Goal: Transaction & Acquisition: Purchase product/service

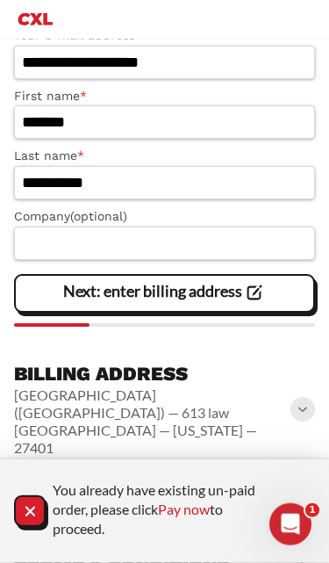
scroll to position [648, 0]
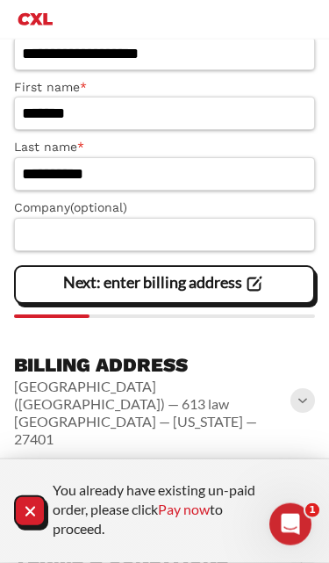
click at [302, 469] on div "Payment Credit / Debit Card" at bounding box center [164, 497] width 301 height 56
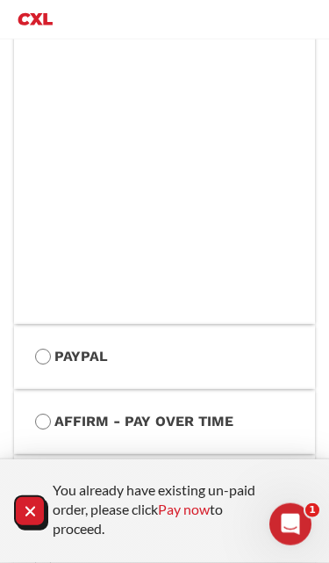
scroll to position [1441, 0]
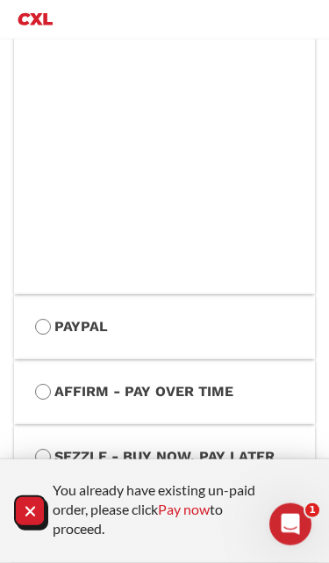
click at [63, 445] on label "Sezzle - Buy Now, Pay Later" at bounding box center [164, 456] width 259 height 23
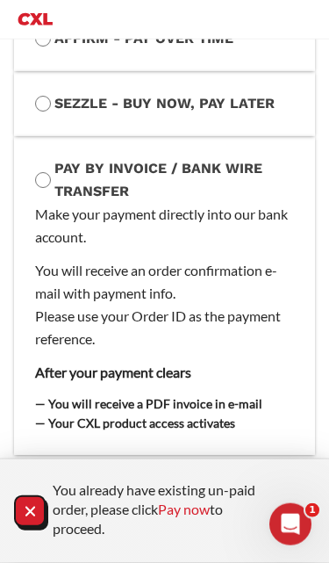
scroll to position [1322, 0]
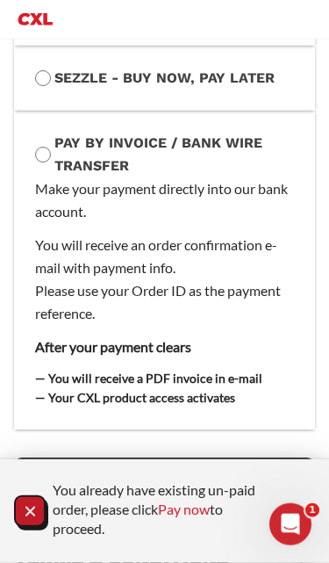
click at [31, 523] on icon "Close Notification" at bounding box center [30, 512] width 24 height 24
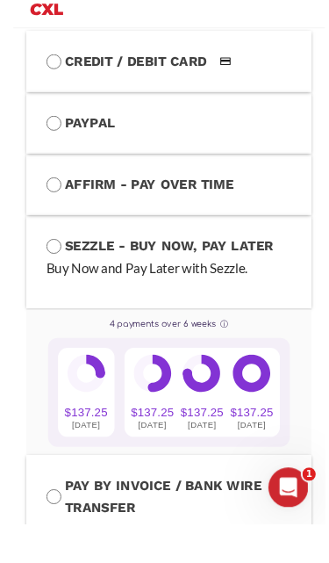
scroll to position [1267, 0]
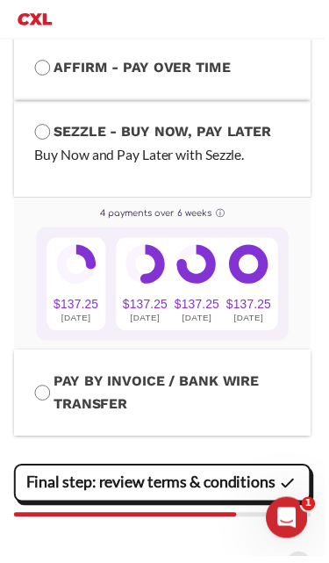
click at [0, 0] on slot "Final step: review terms & conditions" at bounding box center [0, 0] width 0 height 0
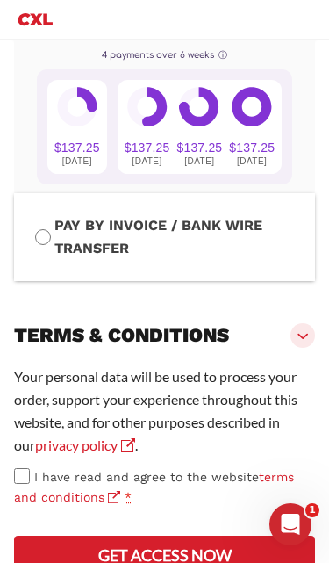
scroll to position [1437, 0]
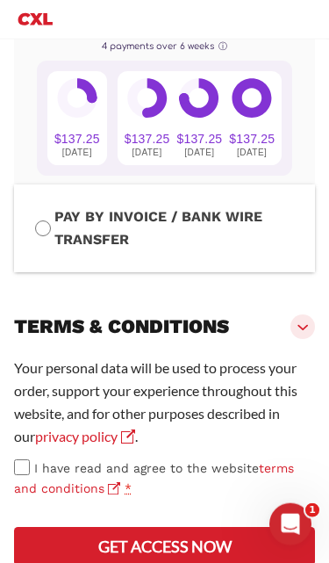
click at [33, 459] on label "I have read and agree to the website terms and conditions *" at bounding box center [164, 479] width 301 height 40
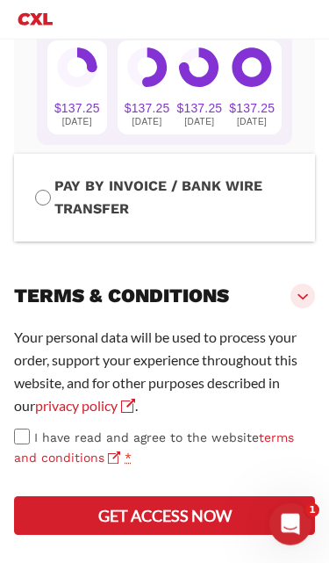
click at [235, 521] on button "Get access now" at bounding box center [164, 515] width 301 height 39
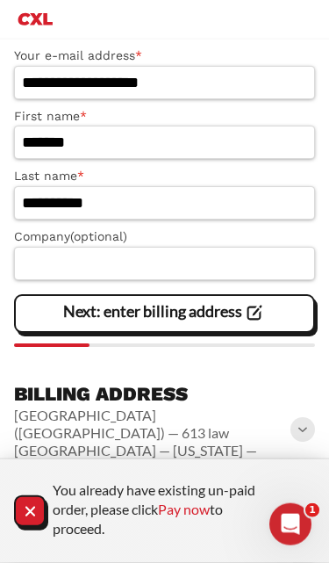
scroll to position [631, 0]
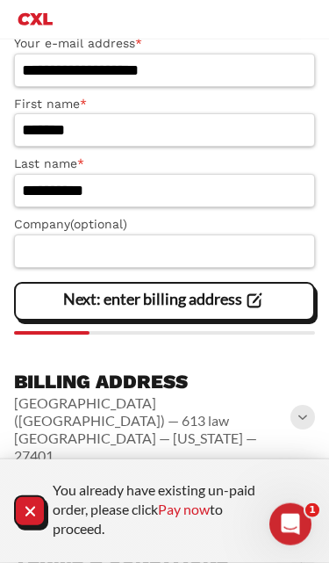
click at [297, 450] on div "**********" at bounding box center [164, 275] width 301 height 611
click at [302, 486] on div "Payment" at bounding box center [164, 505] width 301 height 39
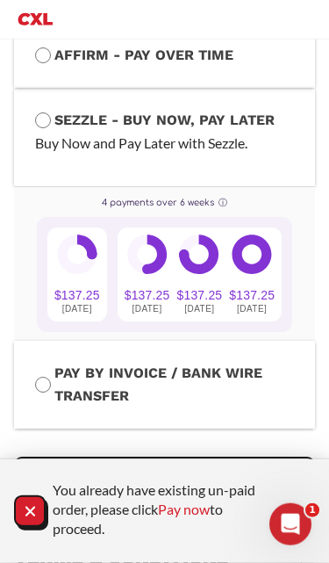
scroll to position [1280, 0]
click at [0, 0] on slot "Final step: review terms & conditions" at bounding box center [0, 0] width 0 height 0
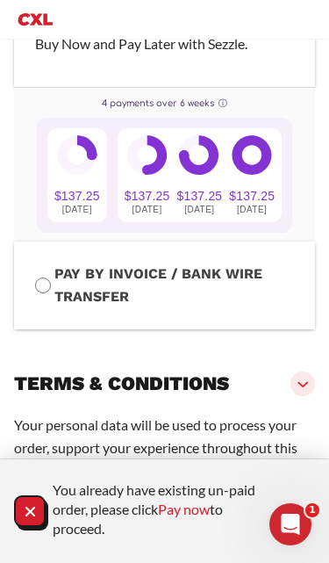
scroll to position [1437, 0]
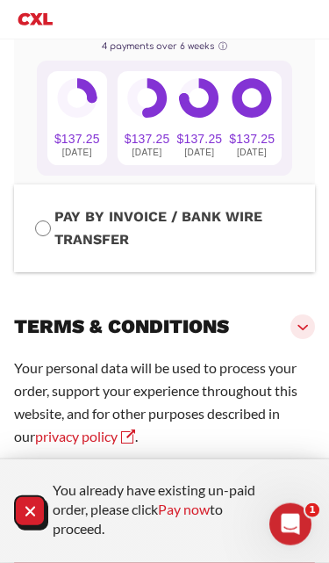
click at [40, 461] on span "I have read and agree to the website terms and conditions" at bounding box center [154, 478] width 280 height 34
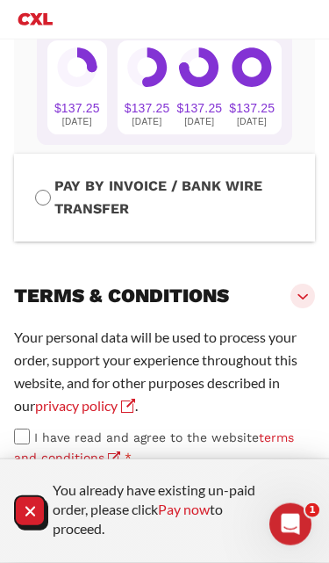
click at [29, 516] on icon "Close Notification" at bounding box center [30, 512] width 24 height 24
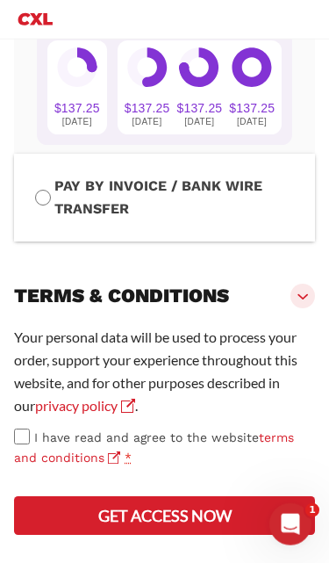
click at [222, 518] on button "Get access now" at bounding box center [164, 515] width 301 height 39
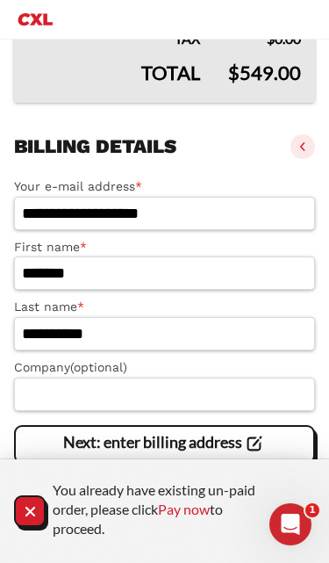
click at [33, 508] on icon "Close Notification" at bounding box center [30, 511] width 10 height 10
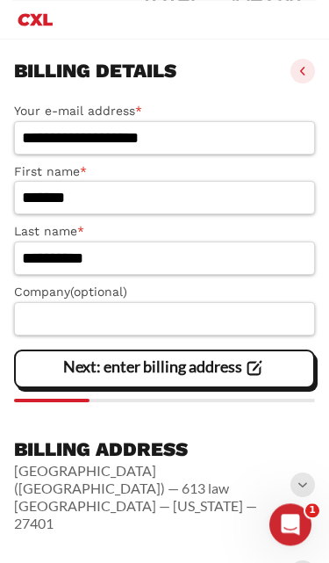
scroll to position [631, 0]
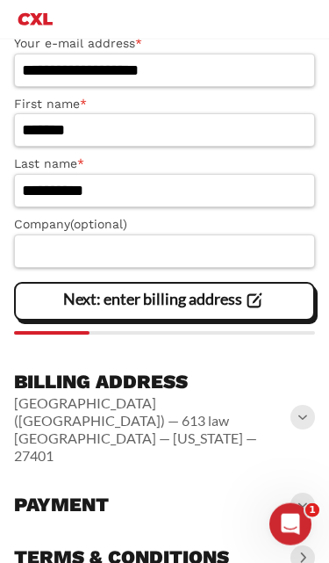
click at [298, 493] on span at bounding box center [303, 505] width 25 height 25
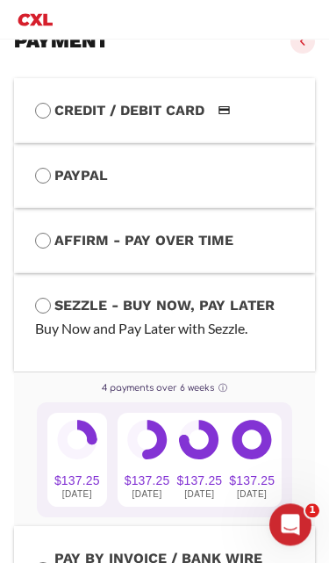
scroll to position [1120, 0]
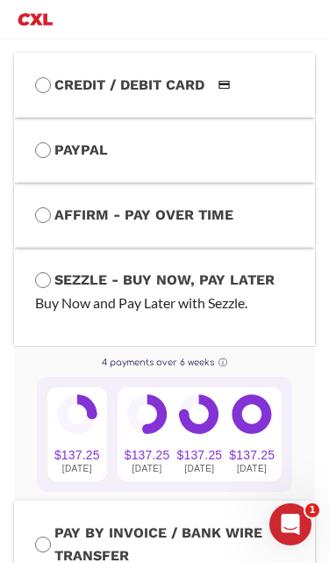
click at [89, 402] on icon at bounding box center [77, 415] width 40 height 40
click at [75, 409] on div at bounding box center [77, 418] width 40 height 47
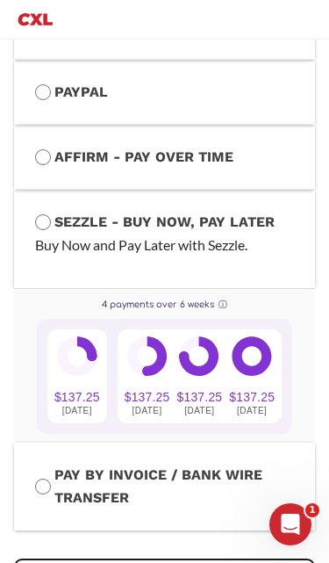
scroll to position [1182, 0]
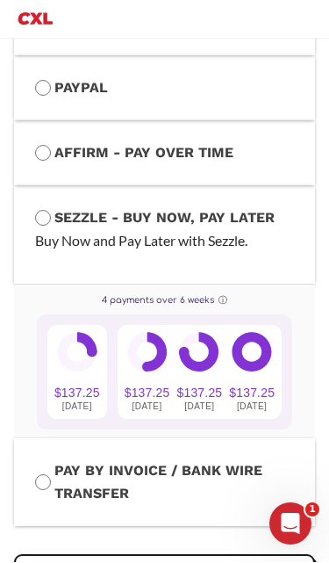
click at [73, 351] on div "$137.25 today" at bounding box center [77, 373] width 46 height 80
click at [208, 294] on div "4 payments over 6 weeks ⓘ" at bounding box center [165, 301] width 256 height 14
click at [82, 333] on icon at bounding box center [77, 353] width 40 height 40
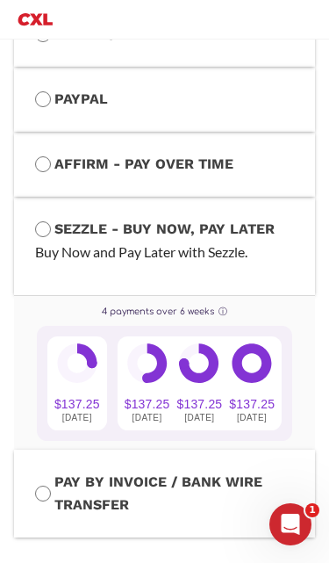
scroll to position [1280, 0]
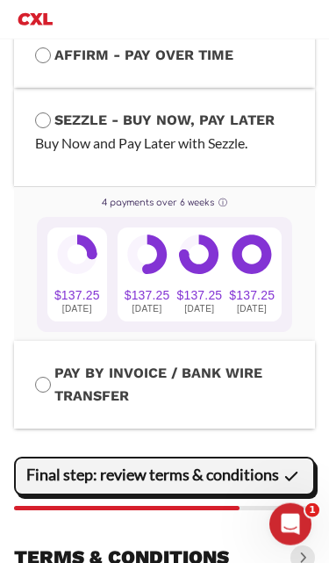
click at [0, 0] on slot "Final step: review terms & conditions" at bounding box center [0, 0] width 0 height 0
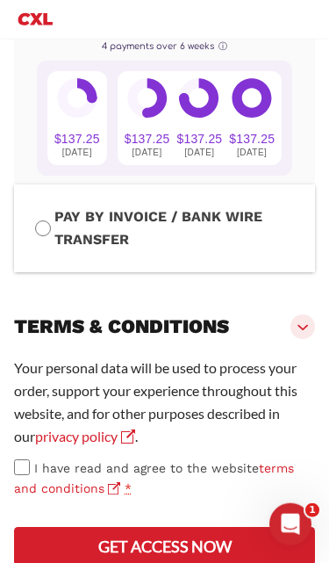
scroll to position [1500, 0]
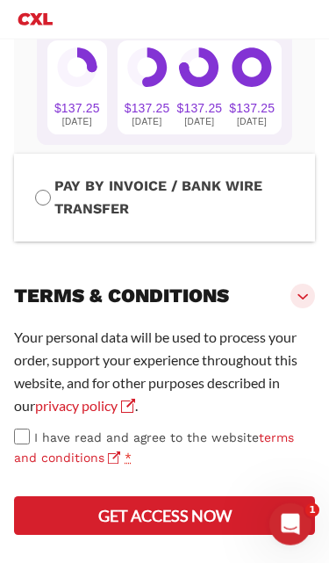
click at [228, 518] on button "Get access now" at bounding box center [164, 515] width 301 height 39
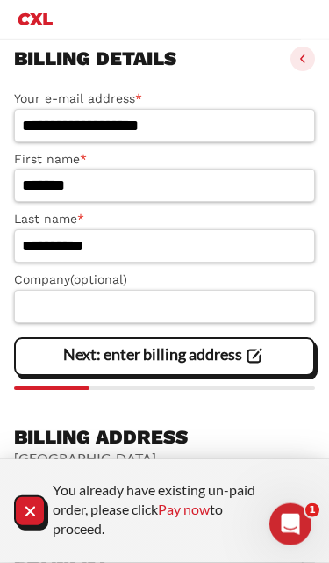
scroll to position [631, 0]
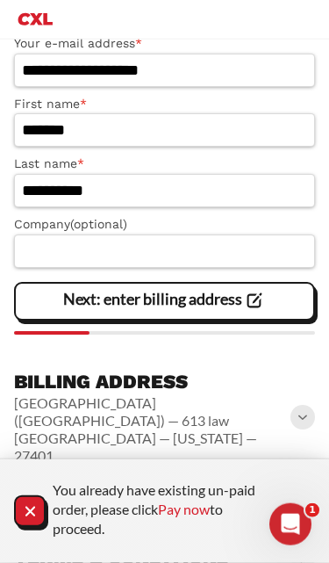
click at [206, 514] on link "Pay now" at bounding box center [184, 509] width 52 height 17
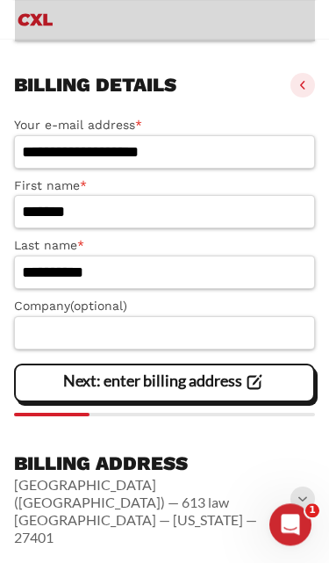
scroll to position [631, 0]
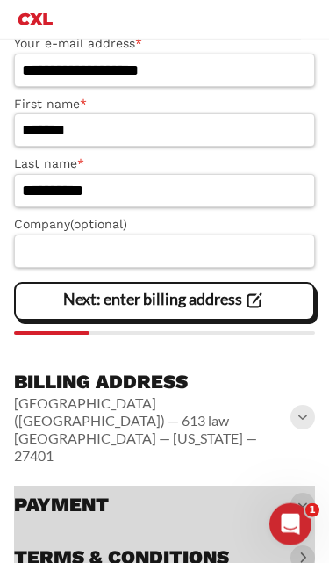
click at [306, 486] on div at bounding box center [164, 531] width 301 height 91
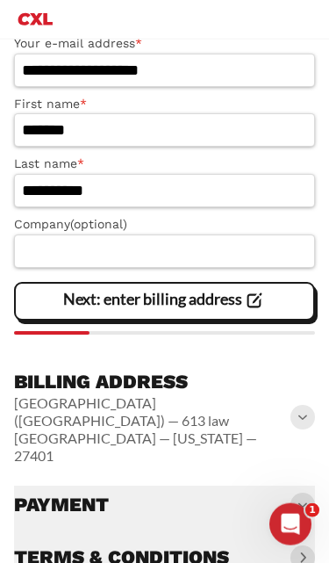
click at [293, 486] on div at bounding box center [164, 531] width 301 height 91
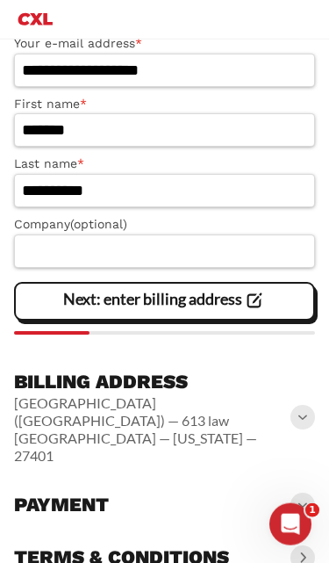
click at [194, 486] on div "Payment" at bounding box center [164, 505] width 301 height 39
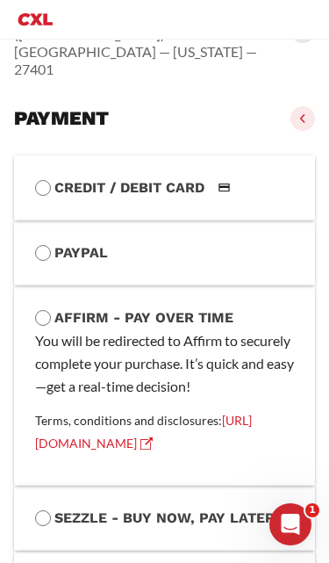
scroll to position [1009, 0]
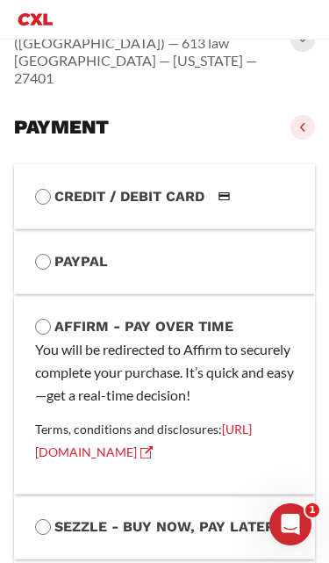
click at [47, 250] on label "PayPal" at bounding box center [164, 261] width 259 height 23
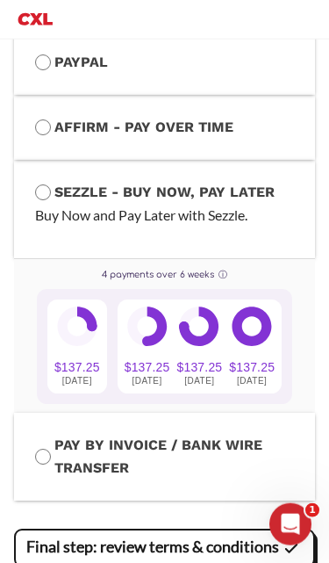
scroll to position [1208, 4]
click at [228, 269] on button "ⓘ" at bounding box center [220, 275] width 13 height 12
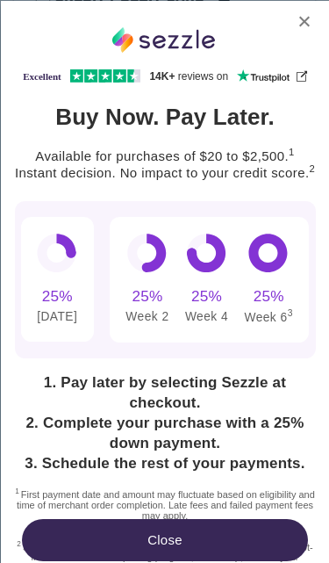
scroll to position [0, 0]
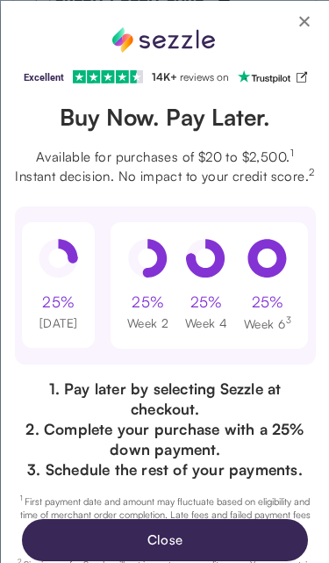
click at [150, 309] on div "25%" at bounding box center [148, 301] width 33 height 21
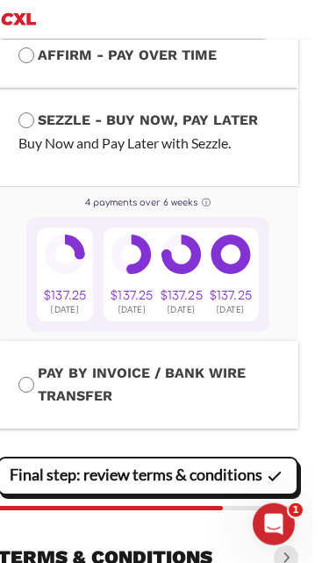
scroll to position [1280, 4]
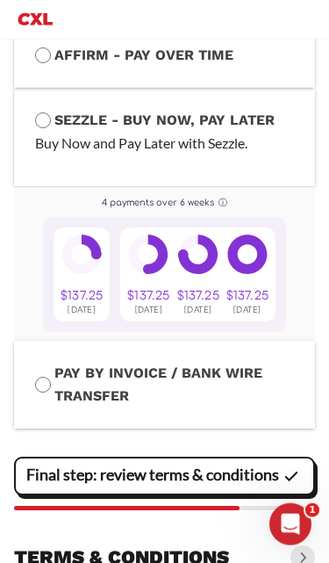
click at [103, 288] on div "$137.25" at bounding box center [82, 295] width 42 height 14
click at [0, 0] on slot "Final step: review terms & conditions" at bounding box center [0, 0] width 0 height 0
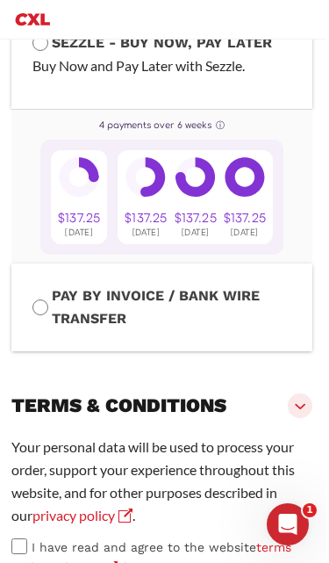
scroll to position [1437, 0]
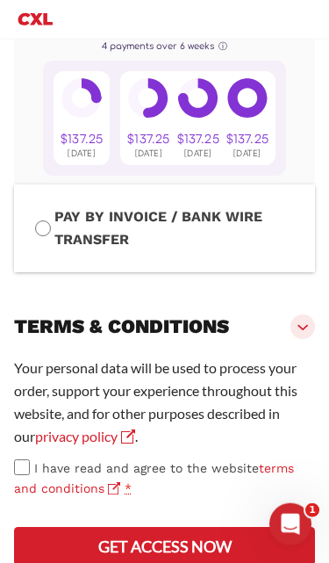
click at [211, 527] on button "Get access now" at bounding box center [164, 546] width 301 height 39
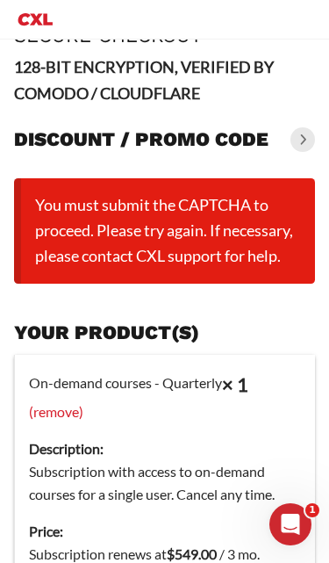
scroll to position [25, 0]
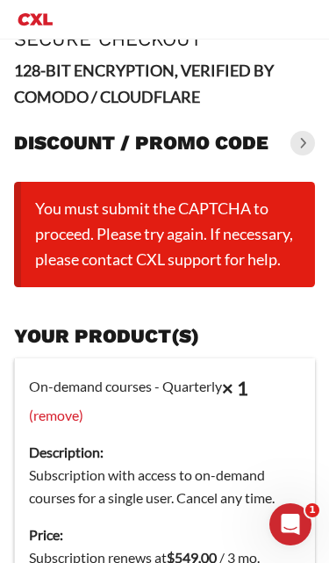
click at [293, 154] on div "Discount / promo code" at bounding box center [164, 143] width 301 height 39
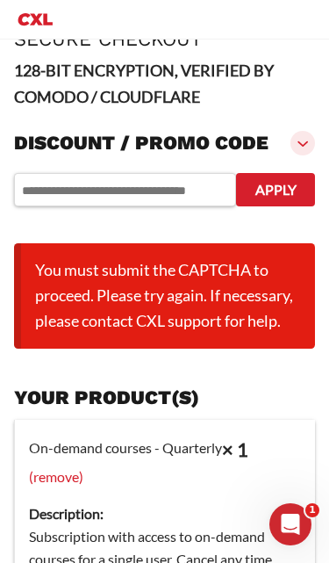
click at [301, 149] on span at bounding box center [303, 143] width 25 height 25
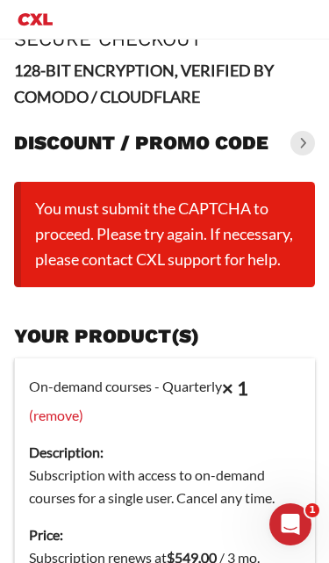
click at [308, 148] on span at bounding box center [303, 143] width 25 height 25
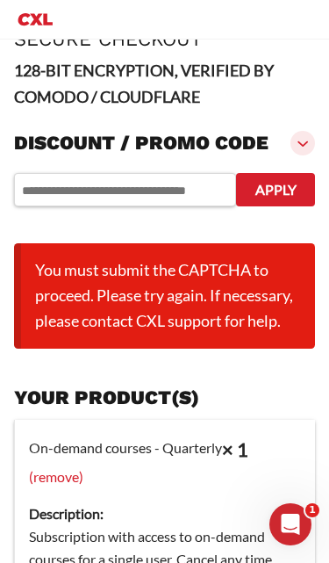
scroll to position [0, 0]
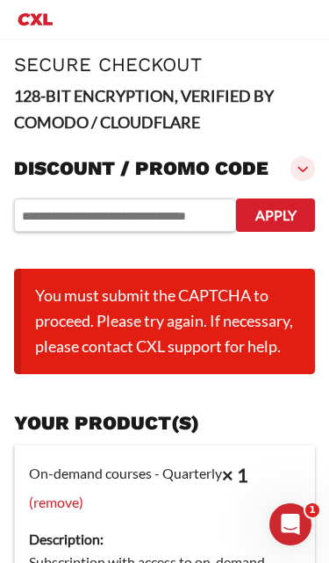
click at [299, 534] on div "Open Intercom Messenger" at bounding box center [291, 525] width 58 height 58
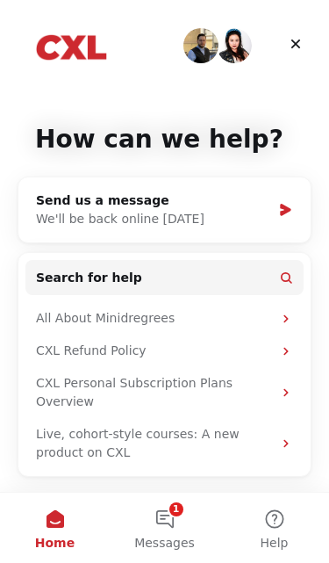
click at [177, 529] on button "1 Messages" at bounding box center [165, 528] width 110 height 70
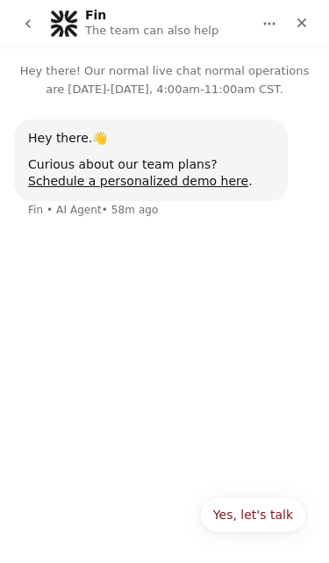
click at [305, 19] on icon "Close" at bounding box center [303, 23] width 10 height 10
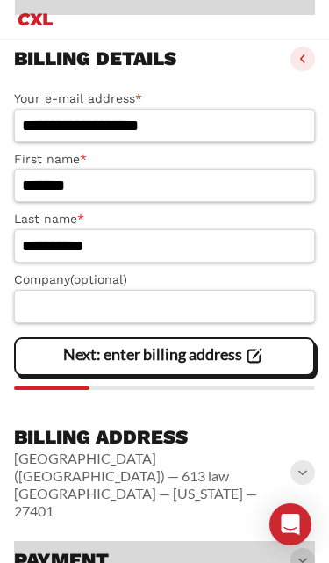
scroll to position [631, 0]
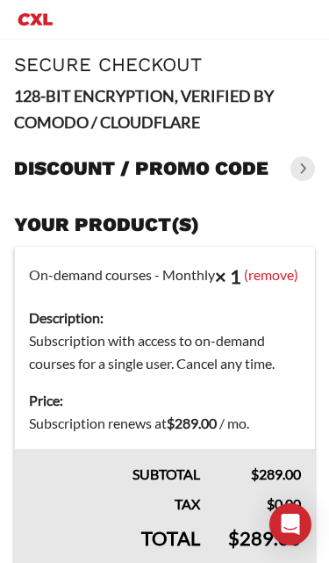
click at [264, 275] on link "(remove)" at bounding box center [271, 274] width 54 height 17
click at [264, 276] on link "(remove)" at bounding box center [271, 274] width 54 height 17
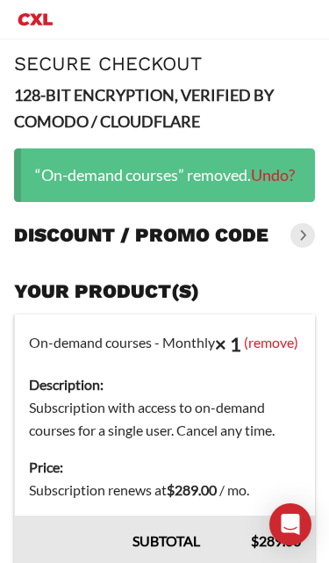
scroll to position [329, 0]
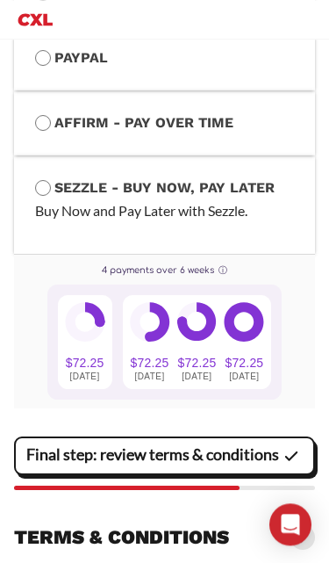
scroll to position [1260, 0]
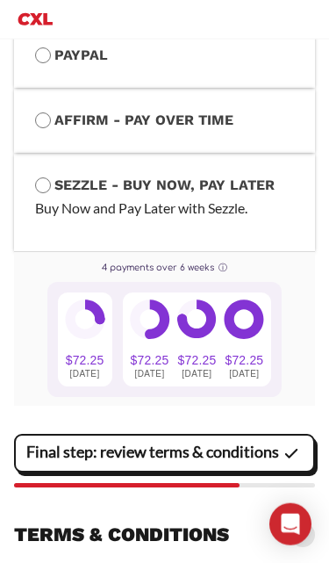
click at [0, 0] on slot "Final step: review terms & conditions" at bounding box center [0, 0] width 0 height 0
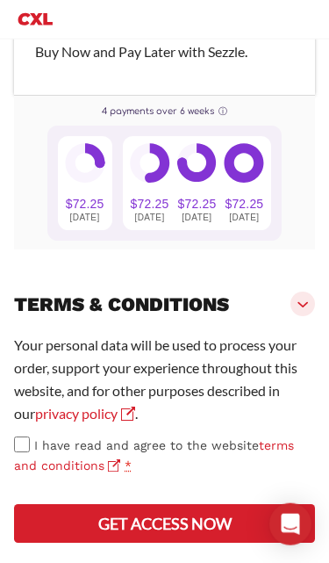
scroll to position [1480, 0]
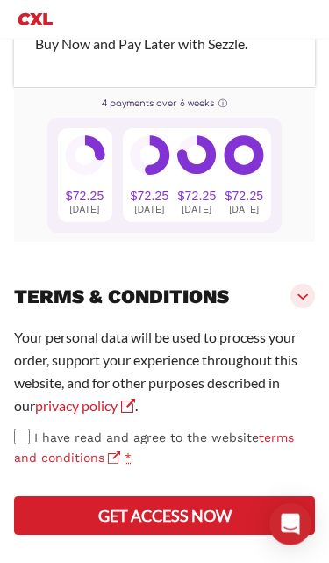
click at [244, 515] on button "Get access now" at bounding box center [164, 515] width 301 height 39
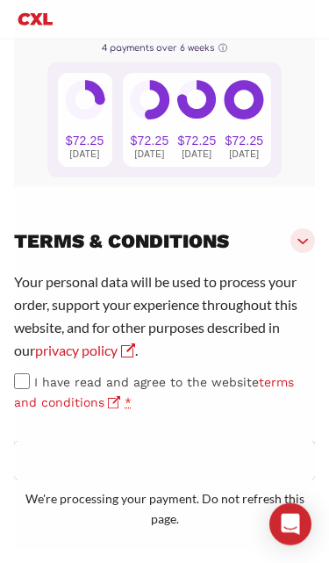
scroll to position [1481, 0]
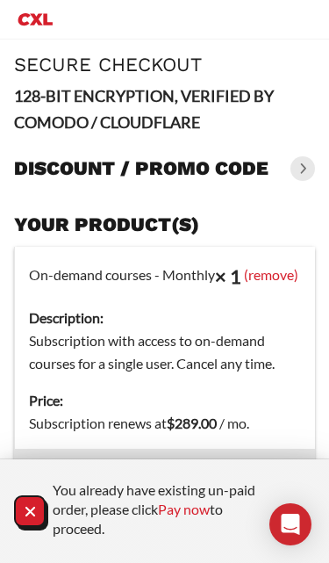
click at [271, 279] on link "(remove)" at bounding box center [271, 274] width 54 height 17
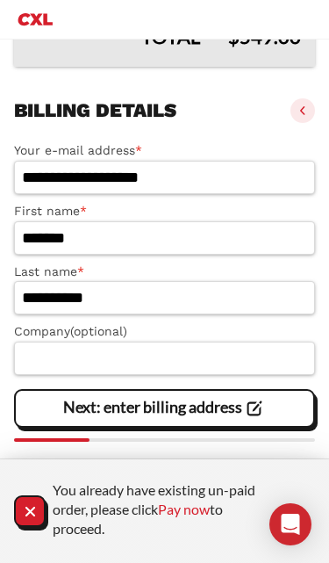
scroll to position [626, 0]
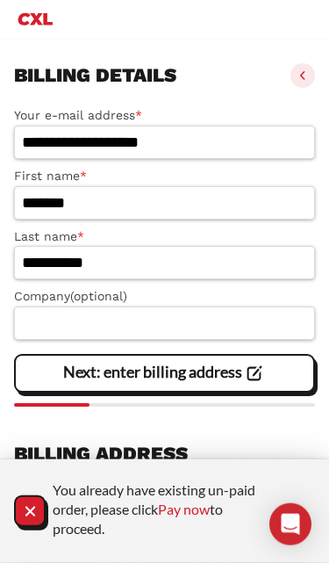
click at [38, 529] on span "Close Notification" at bounding box center [30, 512] width 24 height 34
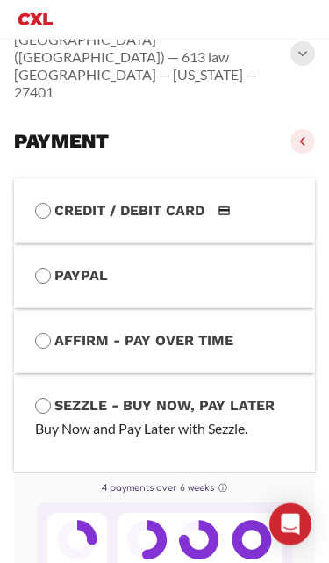
scroll to position [1062, 0]
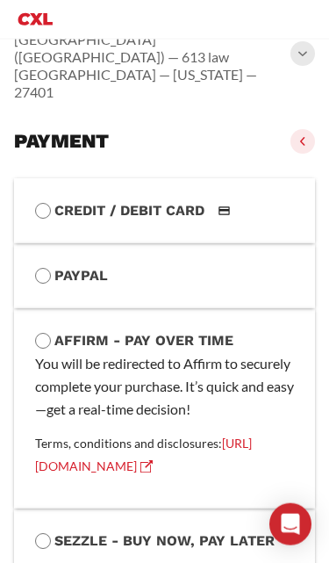
click at [252, 436] on link "[URL][DOMAIN_NAME]" at bounding box center [143, 455] width 217 height 38
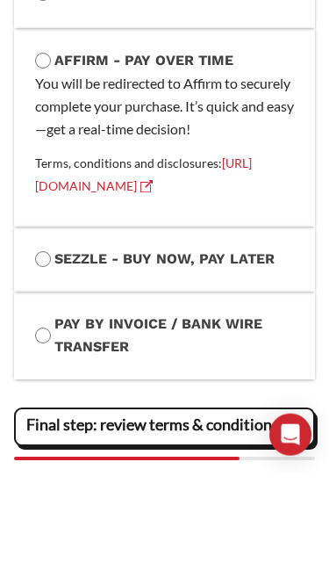
scroll to position [1223, 0]
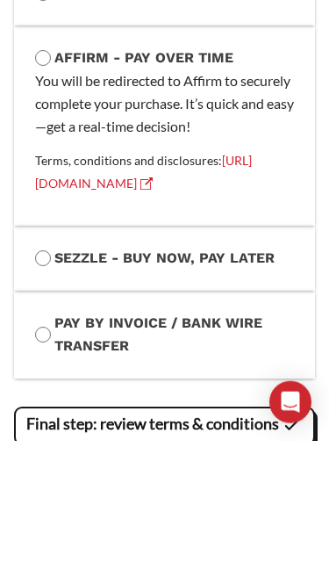
click at [263, 530] on span "Final step: review terms & conditions" at bounding box center [164, 548] width 277 height 37
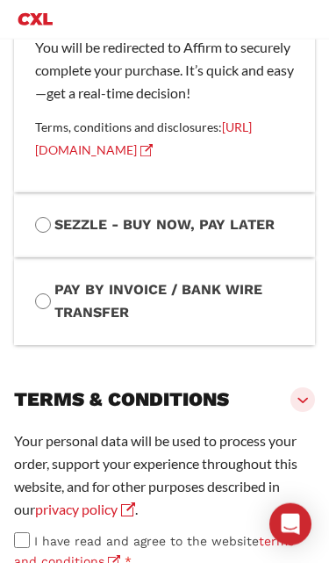
scroll to position [1379, 0]
click at [30, 532] on label "I have read and agree to the website terms and conditions *" at bounding box center [164, 552] width 301 height 40
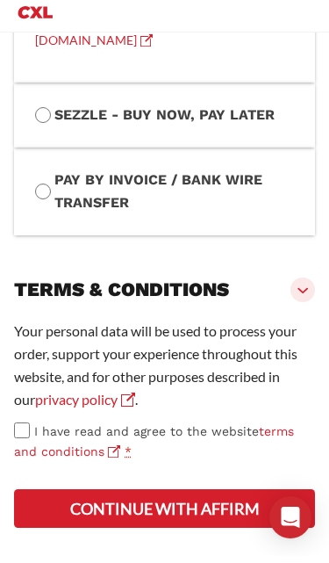
scroll to position [1514, 0]
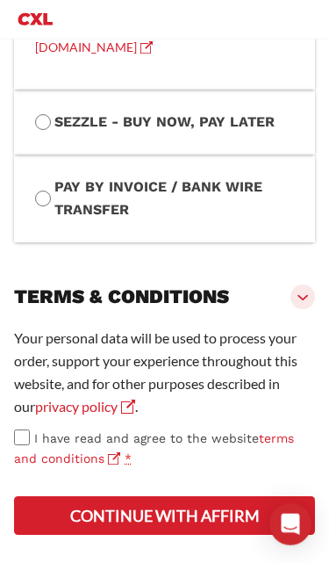
click at [242, 534] on button "Continue with Affirm" at bounding box center [164, 515] width 301 height 39
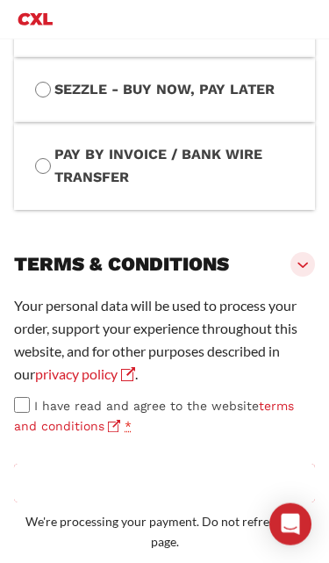
scroll to position [1515, 0]
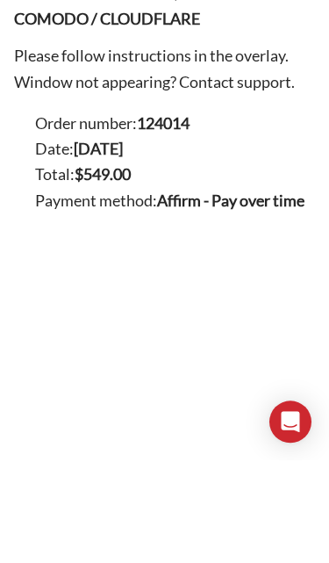
scroll to position [71, 0]
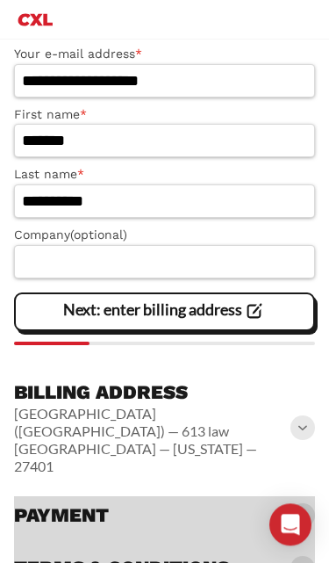
scroll to position [654, 0]
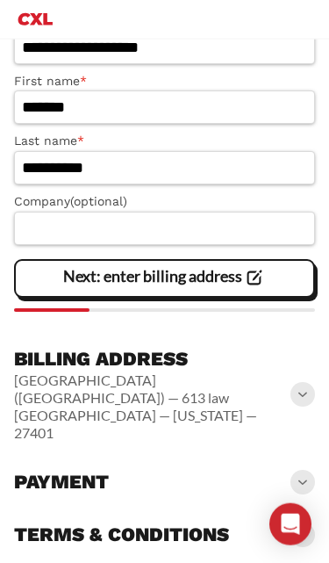
click at [304, 470] on span at bounding box center [303, 482] width 25 height 25
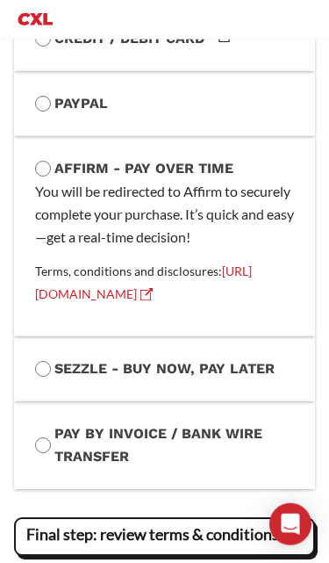
scroll to position [1169, 0]
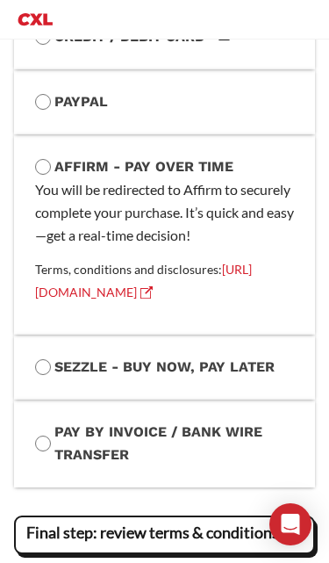
click at [54, 358] on label "Sezzle - Buy Now, Pay Later" at bounding box center [164, 367] width 259 height 23
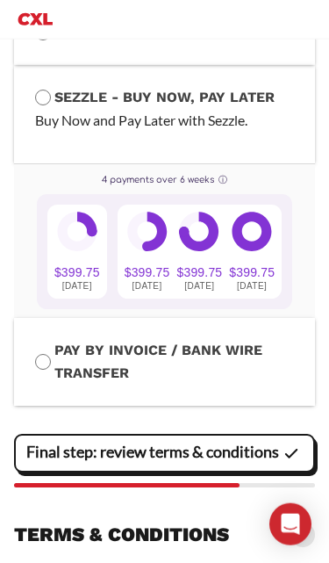
click at [0, 0] on slot "Final step: review terms & conditions" at bounding box center [0, 0] width 0 height 0
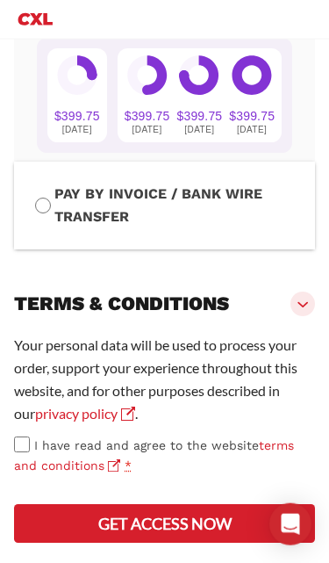
scroll to position [1523, 0]
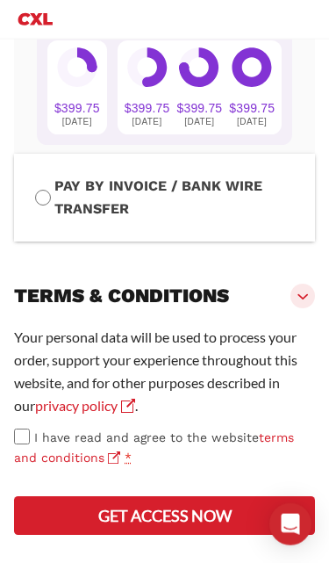
click at [233, 522] on button "Get access now" at bounding box center [164, 515] width 301 height 39
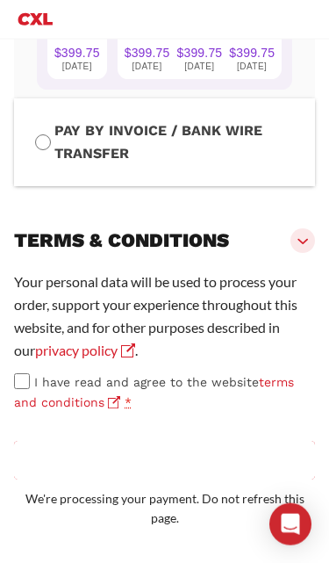
scroll to position [1524, 0]
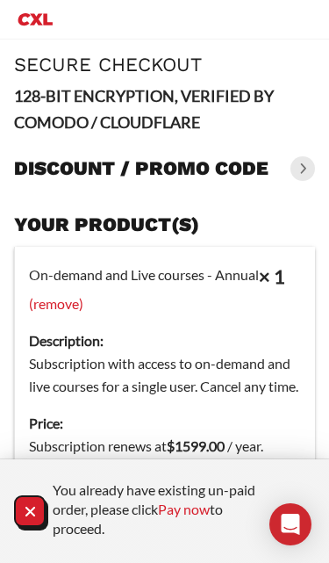
click at [67, 308] on link "(remove)" at bounding box center [56, 303] width 54 height 17
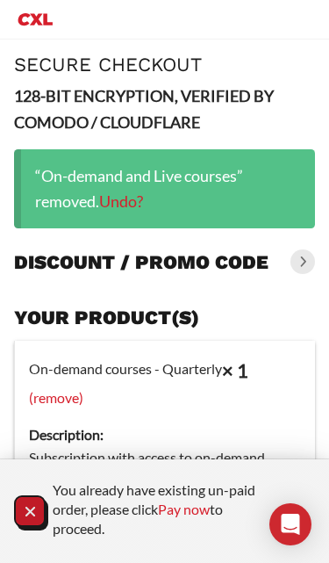
click at [40, 505] on icon "Close Notification" at bounding box center [30, 512] width 24 height 24
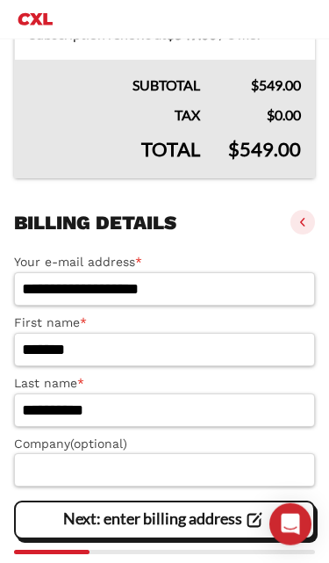
scroll to position [652, 0]
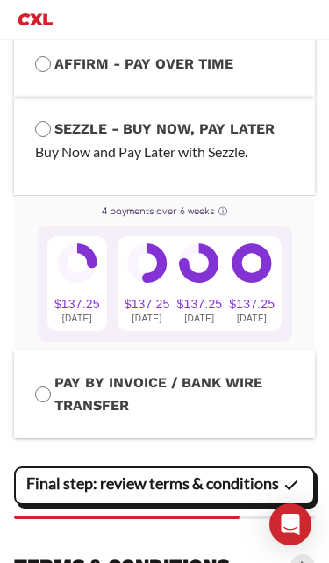
scroll to position [1373, 0]
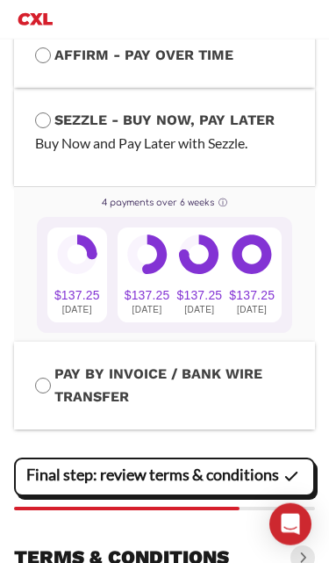
click at [0, 0] on slot "Final step: review terms & conditions" at bounding box center [0, 0] width 0 height 0
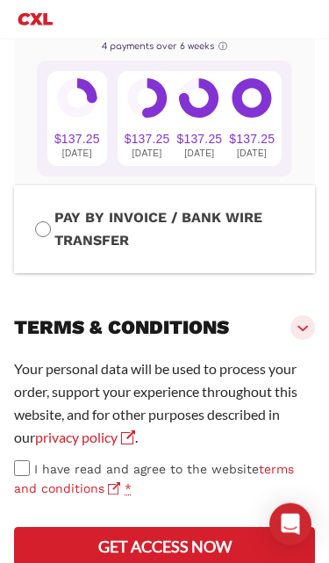
scroll to position [1593, 0]
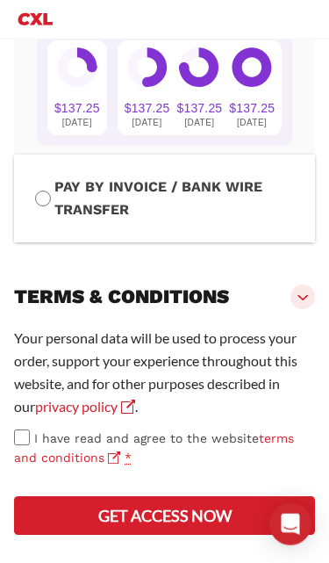
click at [214, 517] on button "Get access now" at bounding box center [164, 515] width 301 height 39
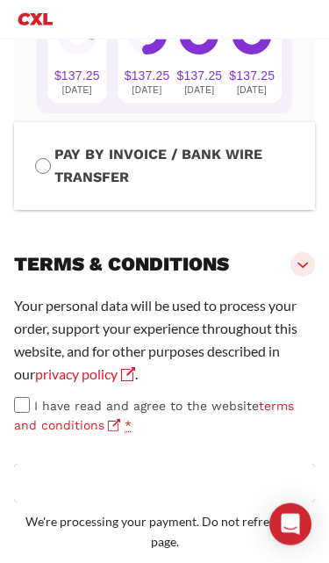
scroll to position [1594, 0]
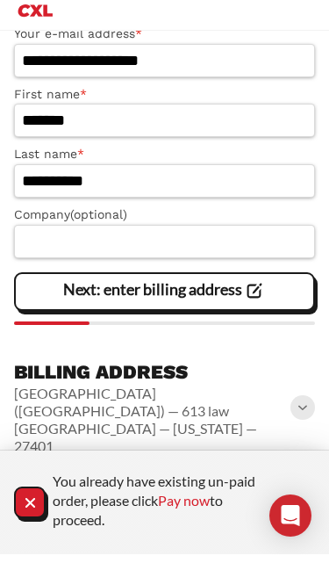
scroll to position [631, 0]
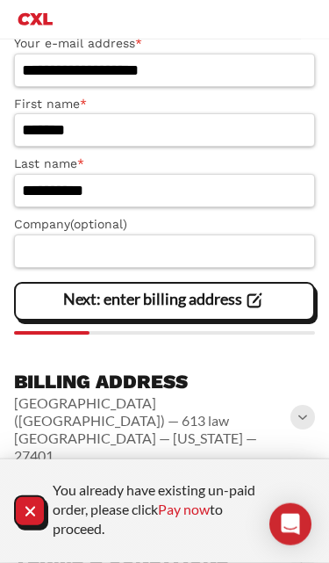
click at [38, 514] on icon "Close Notification" at bounding box center [30, 512] width 24 height 24
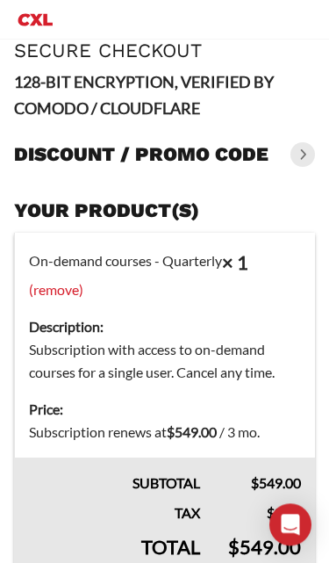
scroll to position [0, 0]
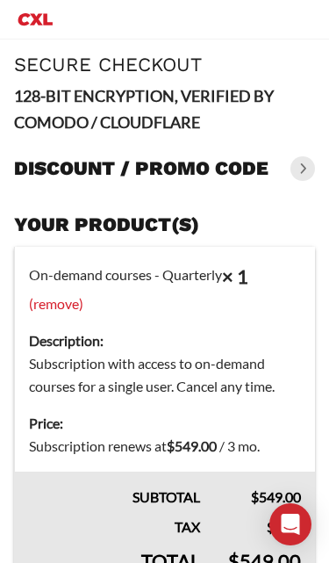
click at [83, 295] on link "(remove)" at bounding box center [56, 303] width 54 height 17
click at [59, 307] on link "(remove)" at bounding box center [56, 303] width 54 height 17
